Goal: Find contact information: Find contact information

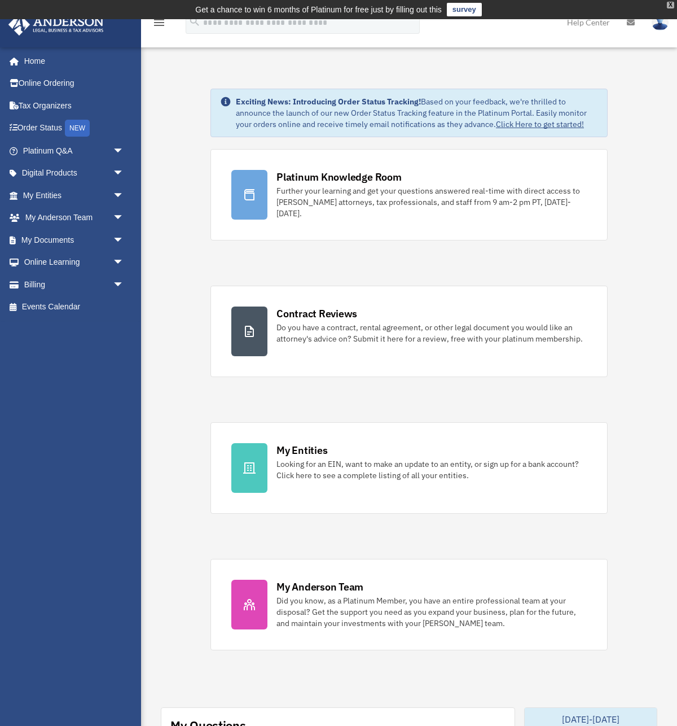
click at [670, 6] on div "X" at bounding box center [670, 5] width 7 height 7
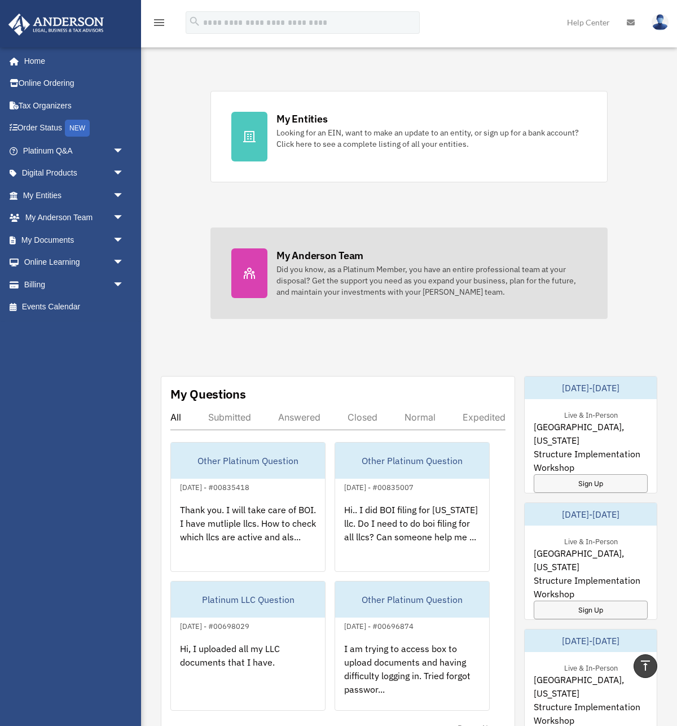
scroll to position [310, 0]
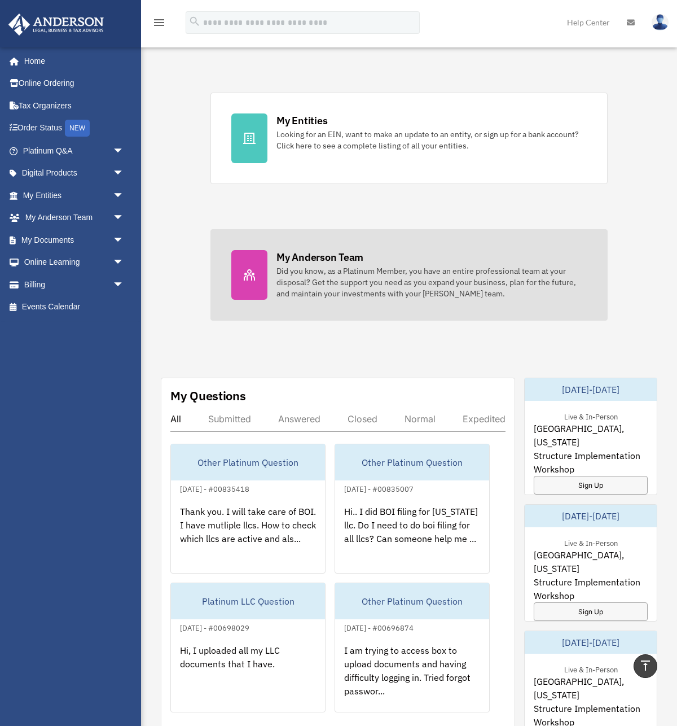
click at [322, 272] on div "Did you know, as a Platinum Member, you have an entire professional team at you…" at bounding box center [432, 282] width 310 height 34
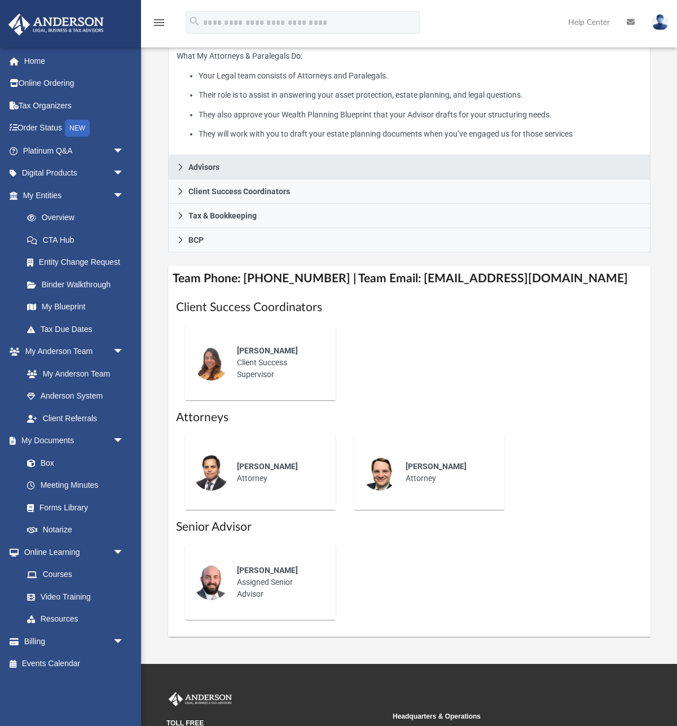
scroll to position [285, 0]
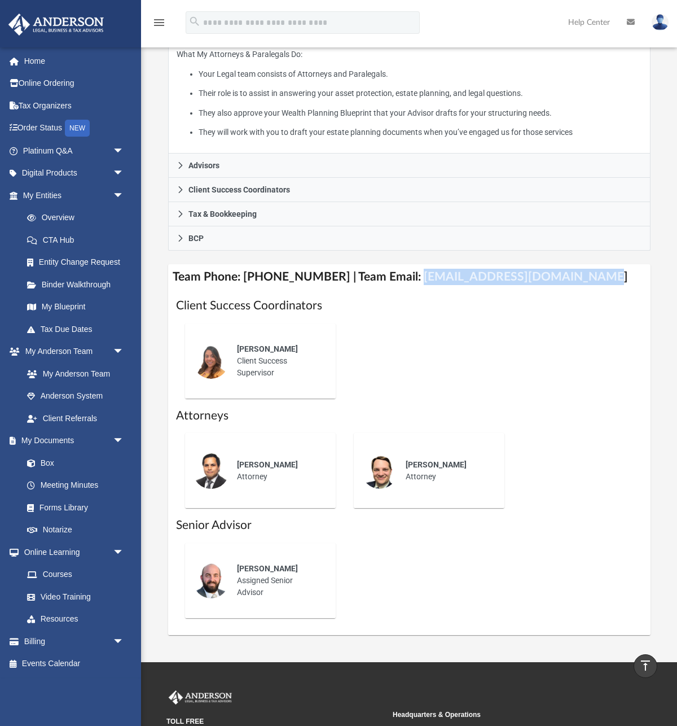
drag, startPoint x: 401, startPoint y: 277, endPoint x: 573, endPoint y: 278, distance: 171.6
click at [573, 278] on h4 "Team Phone: [PHONE_NUMBER] | Team Email: [EMAIL_ADDRESS][DOMAIN_NAME]" at bounding box center [409, 276] width 483 height 25
copy h4 "[EMAIL_ADDRESS][DOMAIN_NAME]"
